Goal: Information Seeking & Learning: Learn about a topic

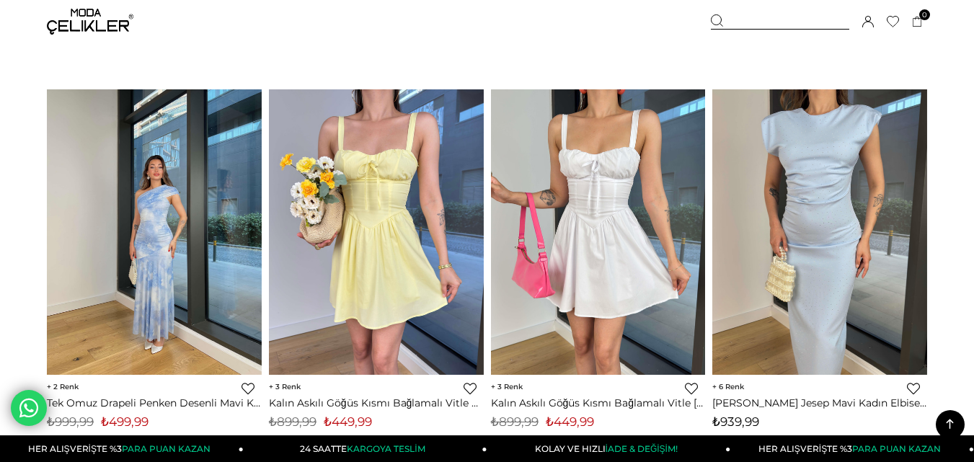
scroll to position [2957, 0]
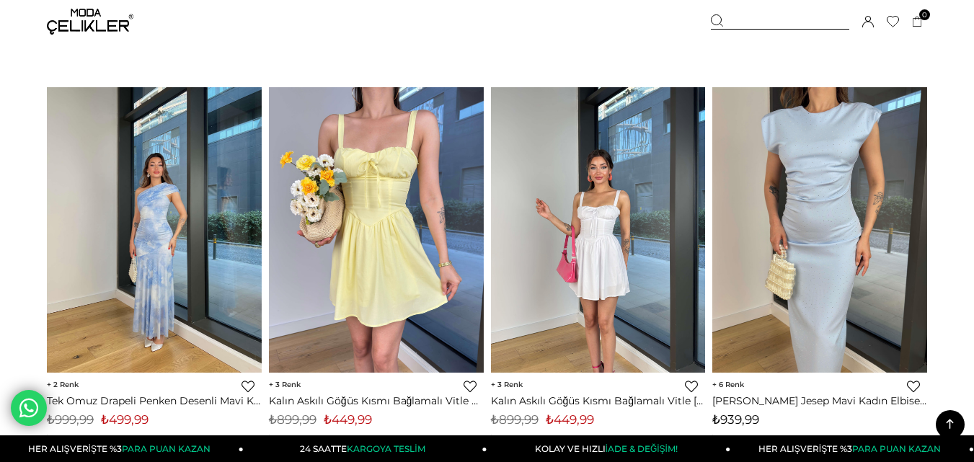
click at [581, 198] on div at bounding box center [599, 230] width 645 height 286
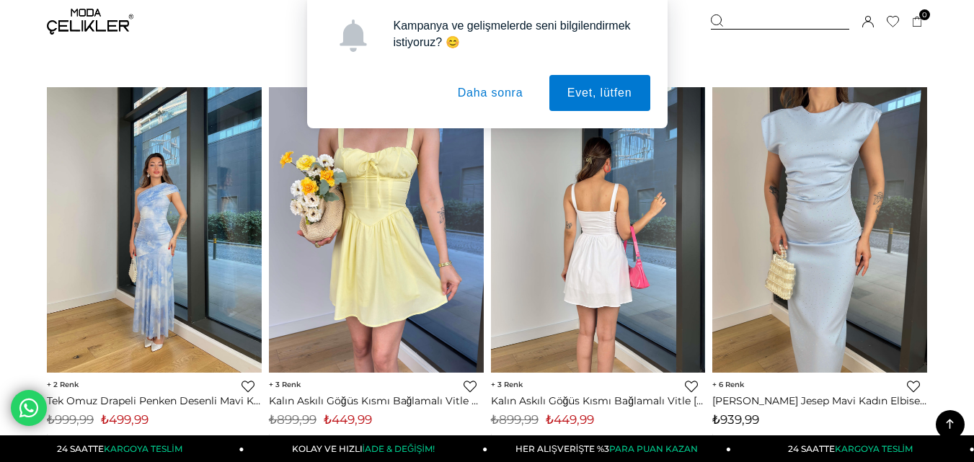
click at [625, 281] on div at bounding box center [599, 230] width 645 height 286
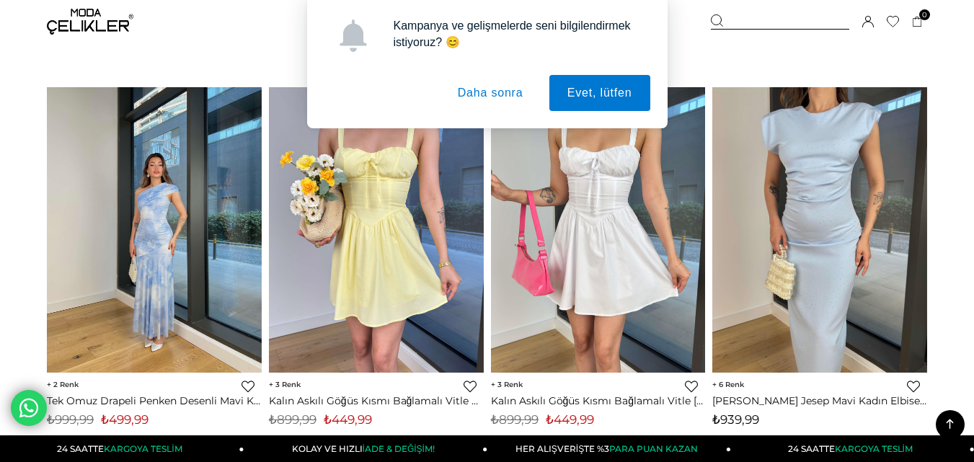
click at [479, 92] on button "Daha sonra" at bounding box center [491, 93] width 102 height 36
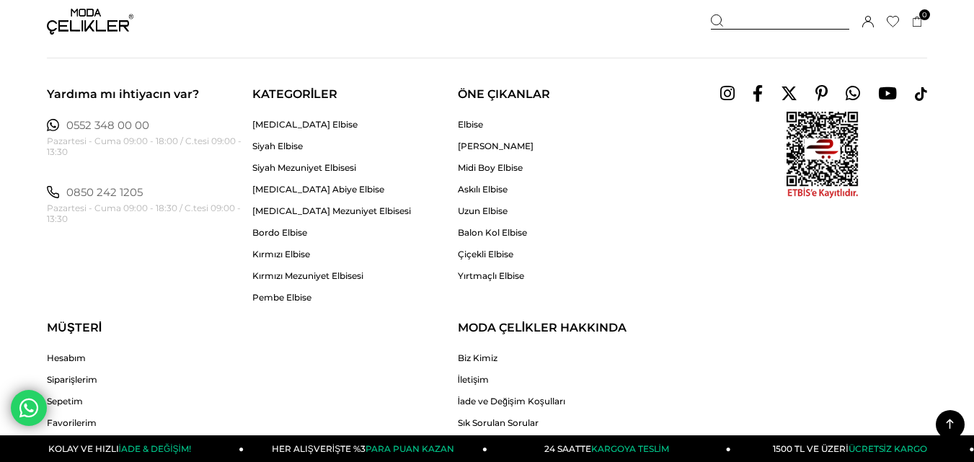
scroll to position [8294, 0]
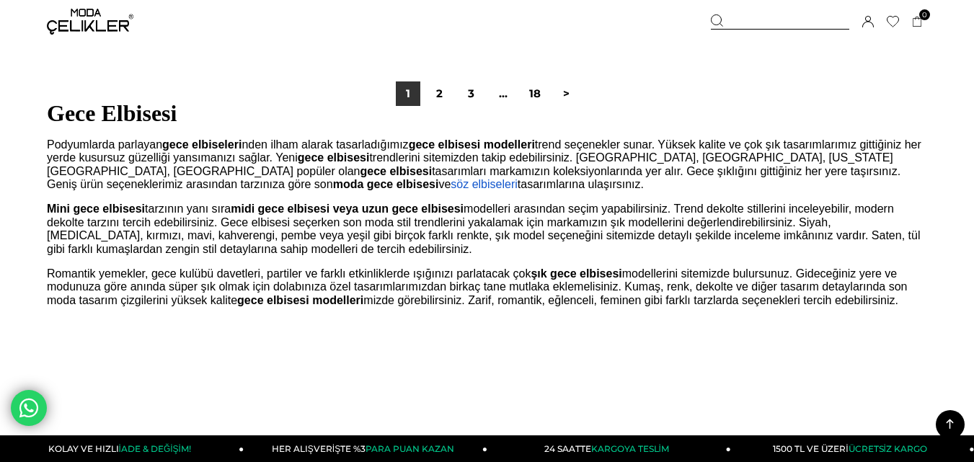
click at [237, 169] on span "Podyumlarda parlayan gece elbiseleri nden ilham alarak tasarladığımız gece elbi…" at bounding box center [484, 164] width 875 height 52
click at [182, 134] on div "1 2 3 ... 18 >" at bounding box center [487, 93] width 881 height 97
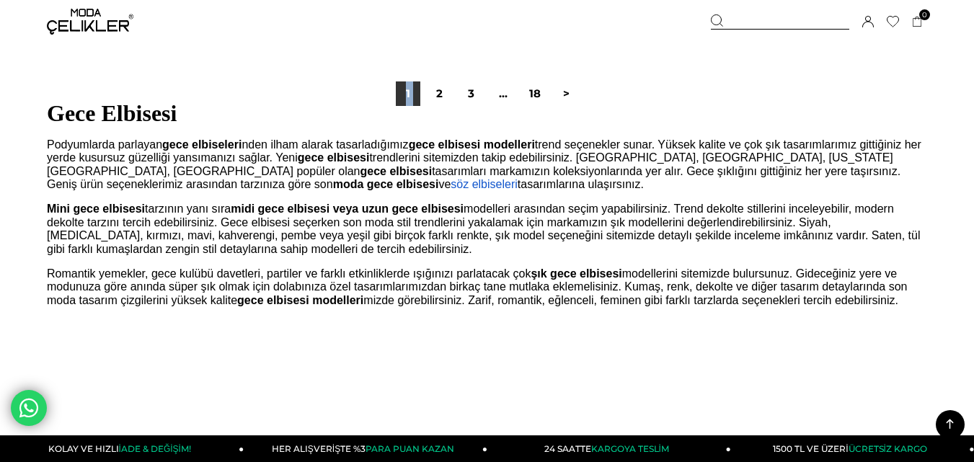
click at [182, 134] on div "1 2 3 ... 18 >" at bounding box center [487, 93] width 881 height 97
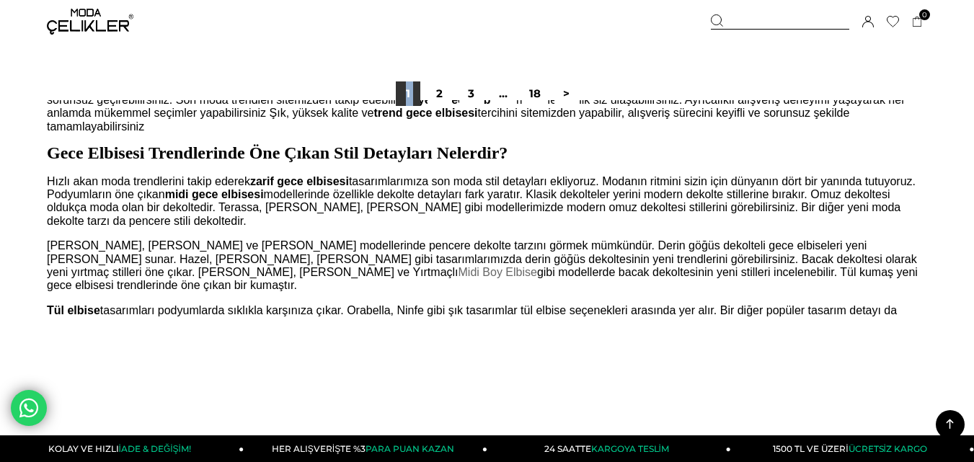
scroll to position [649, 0]
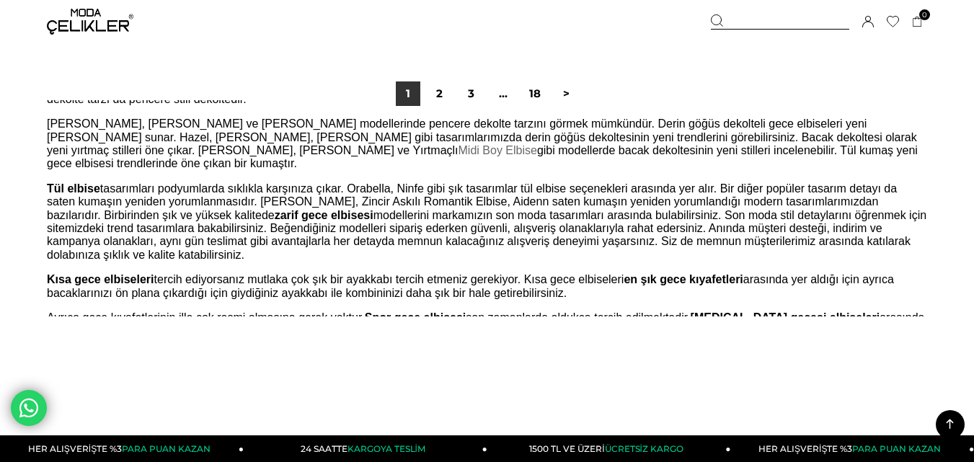
click at [684, 273] on b "en şık gece kıyafetleri" at bounding box center [683, 279] width 119 height 12
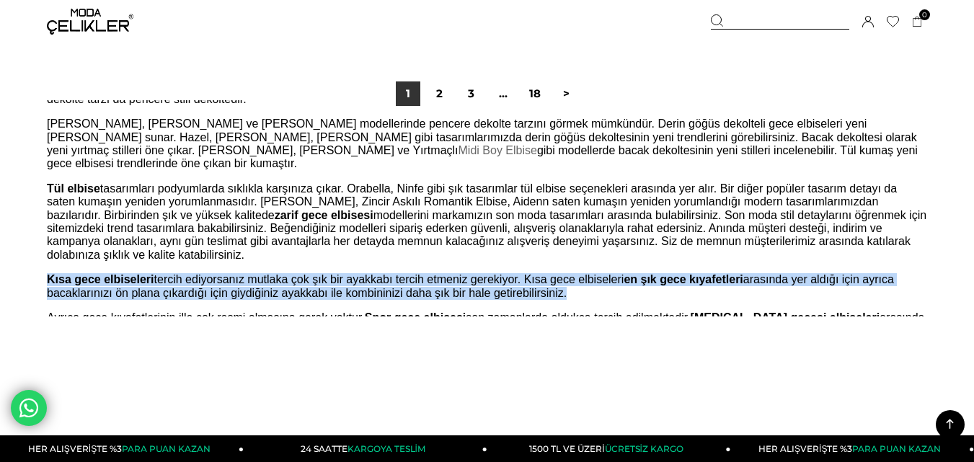
click at [684, 273] on b "en şık gece kıyafetleri" at bounding box center [683, 279] width 119 height 12
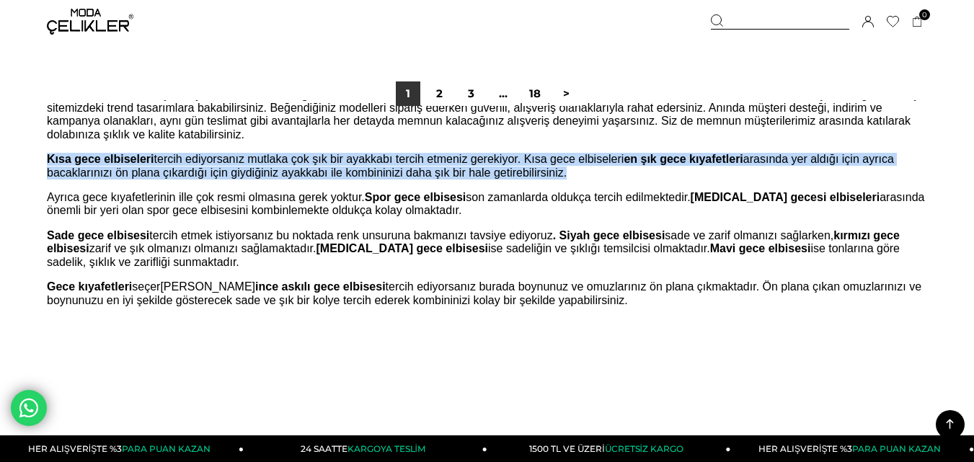
scroll to position [1043, 0]
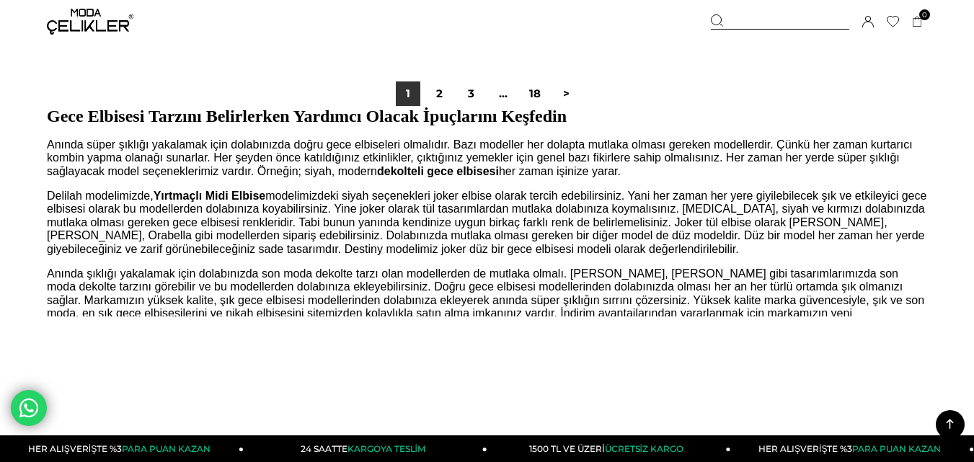
click at [379, 193] on span "Delilah modelimizde, Yırtmaçlı Midi Elbise modelimizdeki siyah seçenekleri joke…" at bounding box center [487, 223] width 880 height 66
click at [378, 193] on span "Delilah modelimizde, Yırtmaçlı Midi Elbise modelimizdeki siyah seçenekleri joke…" at bounding box center [487, 223] width 880 height 66
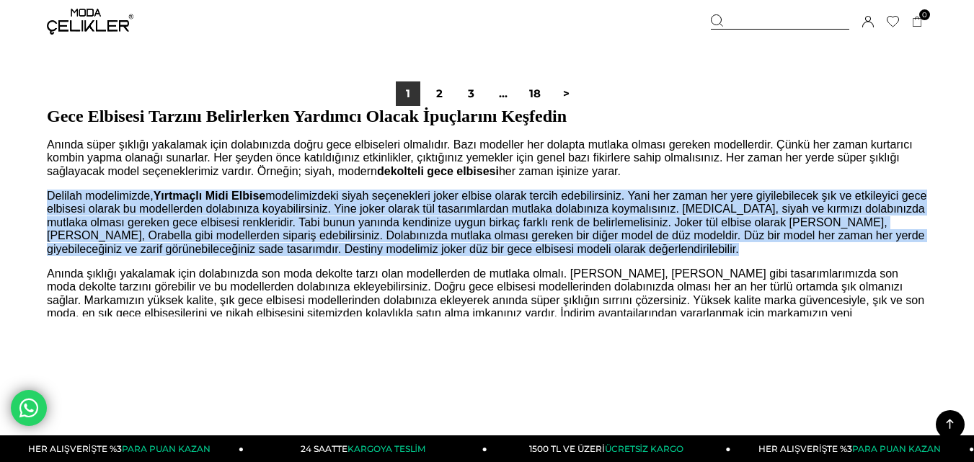
click at [378, 193] on span "Delilah modelimizde, Yırtmaçlı Midi Elbise modelimizdeki siyah seçenekleri joke…" at bounding box center [487, 223] width 880 height 66
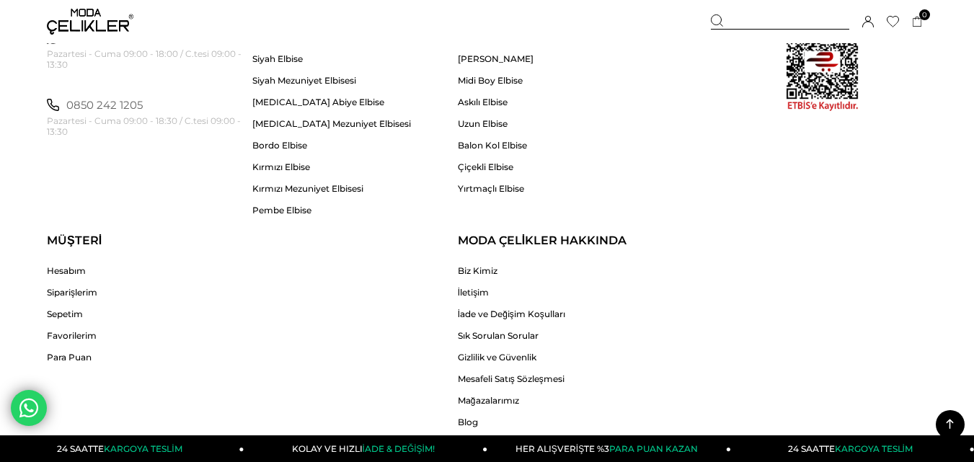
scroll to position [8964, 0]
